Goal: Information Seeking & Learning: Understand process/instructions

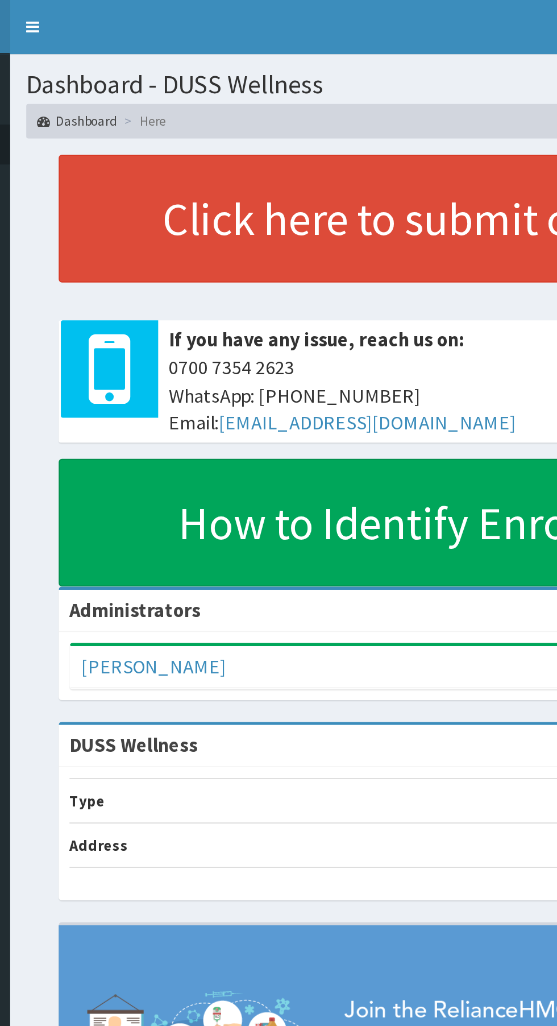
click at [141, 18] on link "Toggle navigation" at bounding box center [143, 14] width 24 height 28
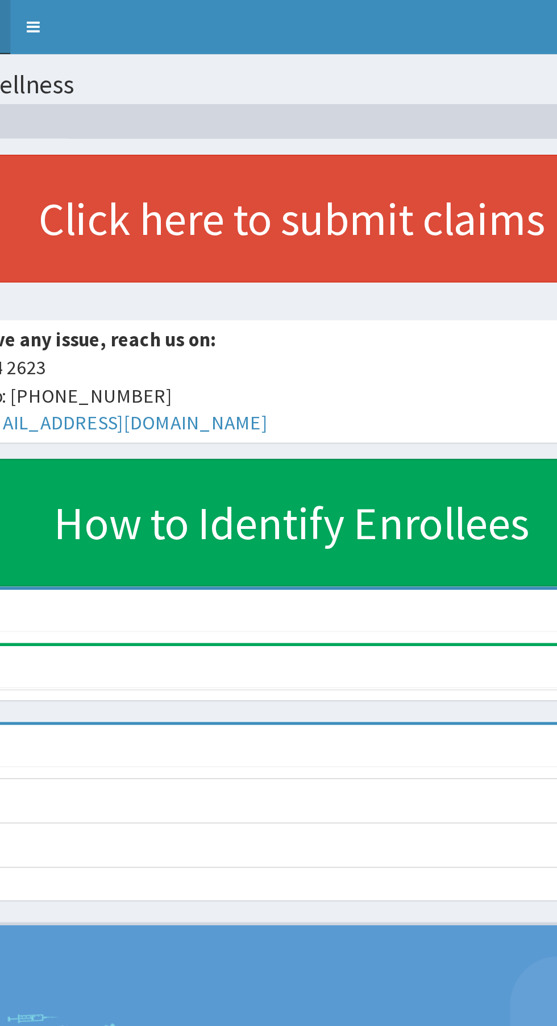
click at [137, 20] on link "Toggle navigation" at bounding box center [143, 14] width 24 height 28
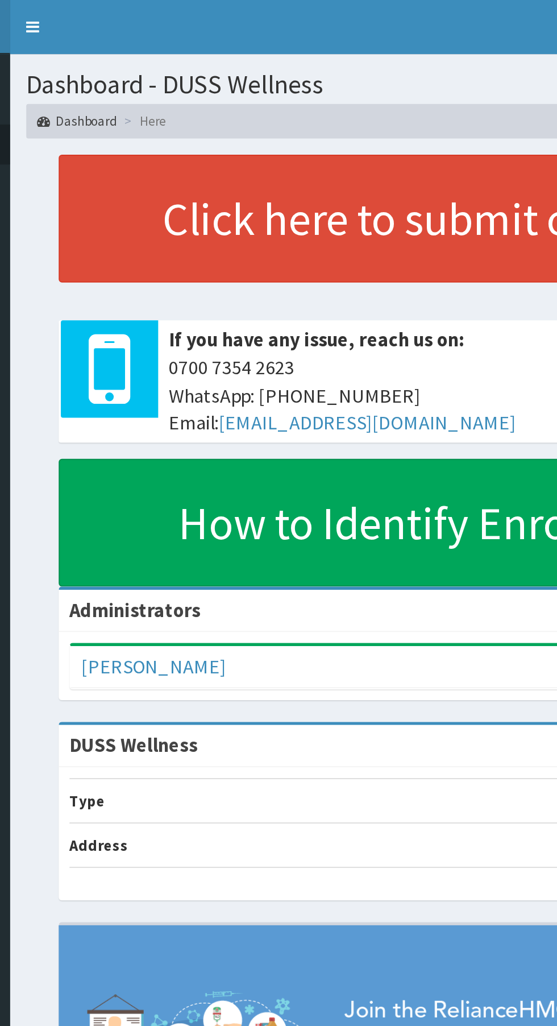
click at [137, 19] on link "Toggle navigation" at bounding box center [143, 14] width 24 height 28
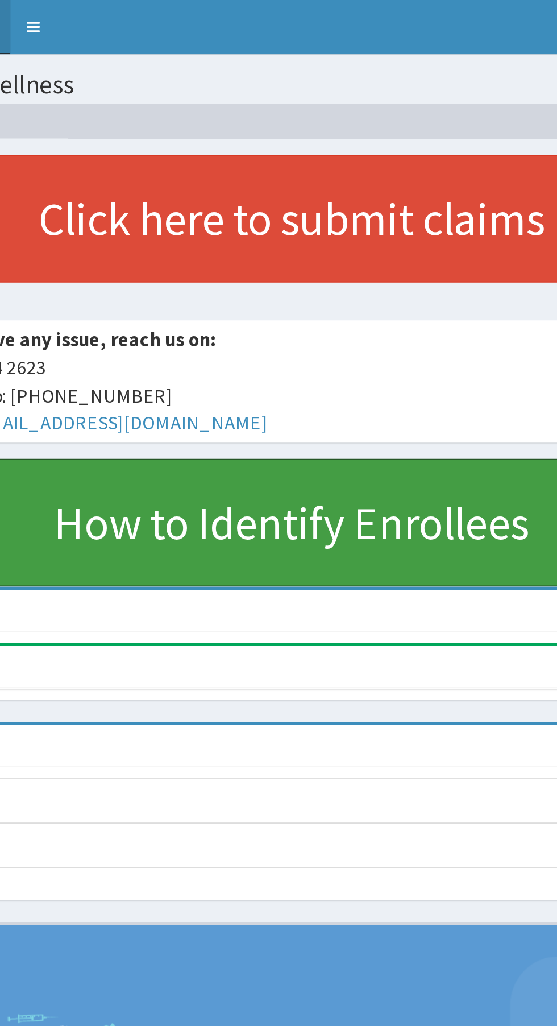
click at [346, 274] on link "How to Identify Enrollees" at bounding box center [279, 274] width 506 height 67
